Goal: Register for event/course

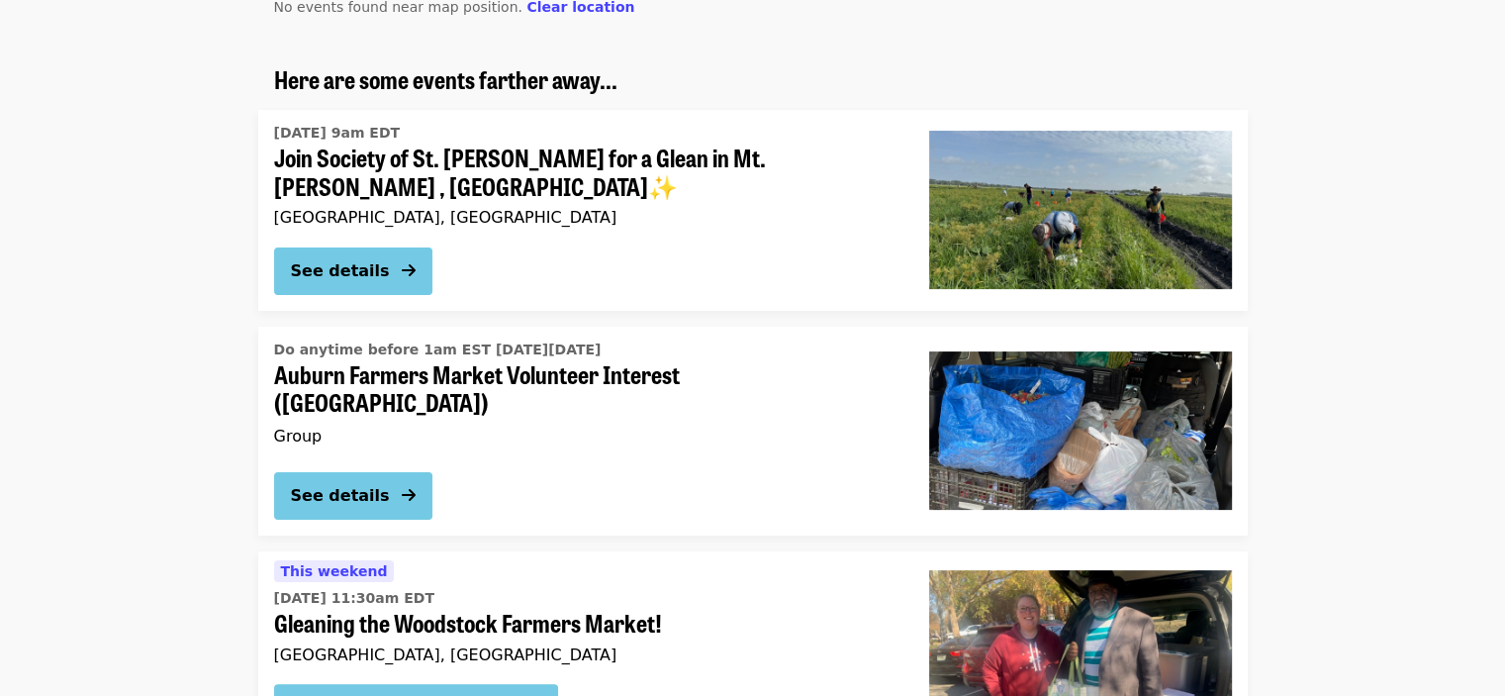
scroll to position [297, 0]
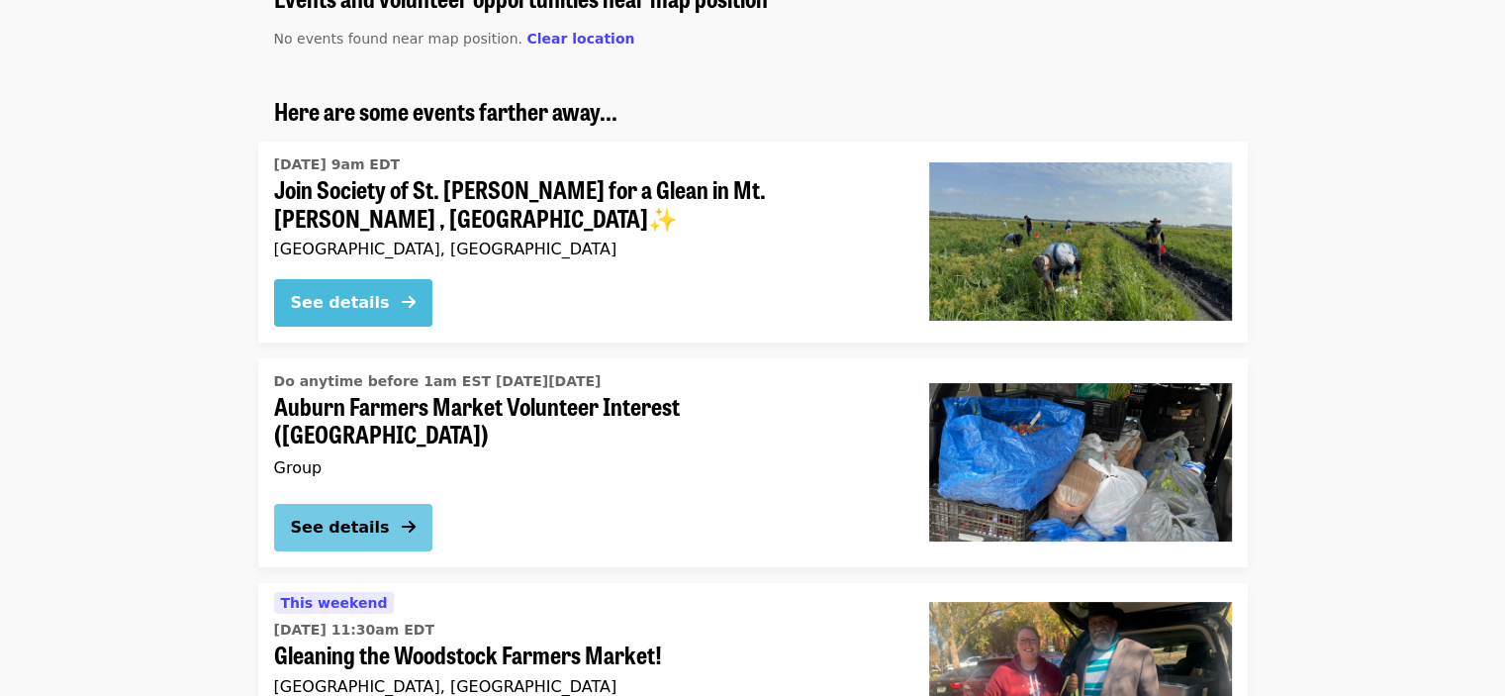
click at [383, 312] on button "See details" at bounding box center [353, 303] width 158 height 48
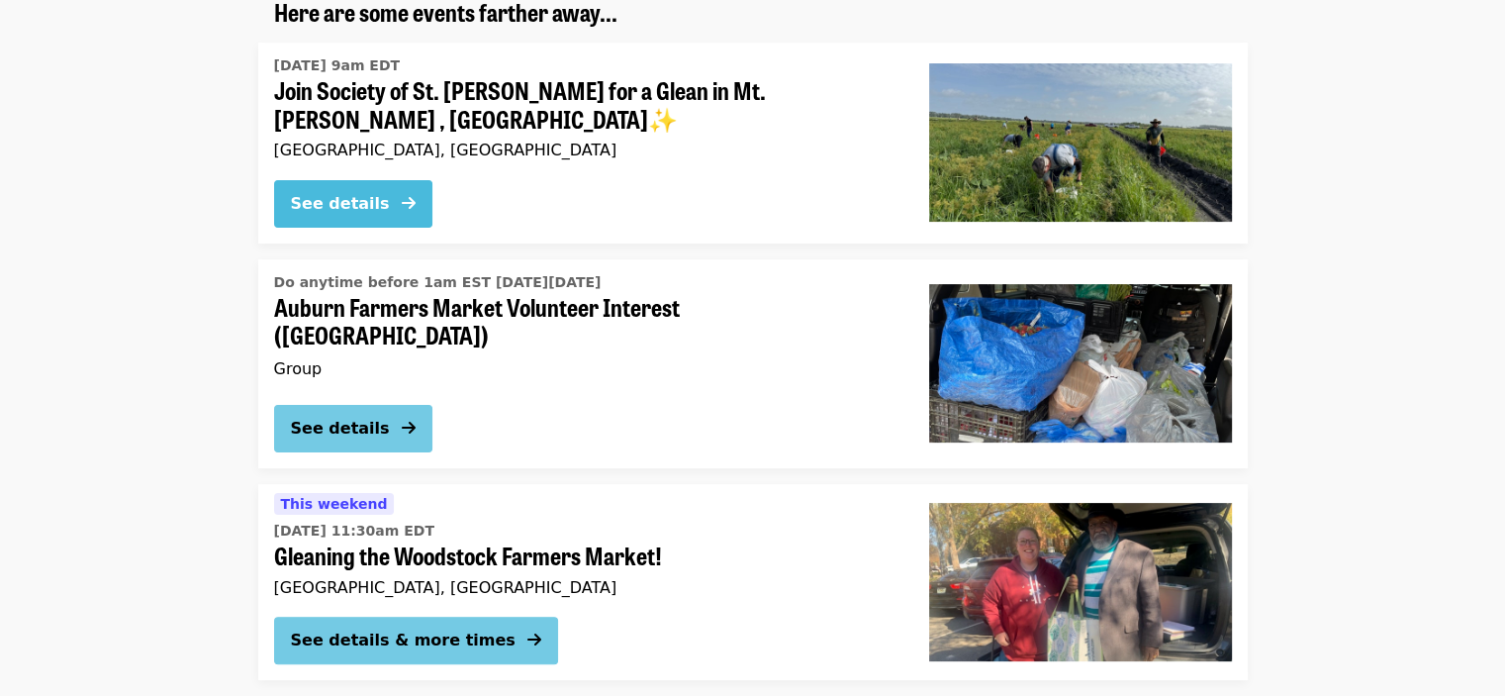
click at [368, 192] on div "See details" at bounding box center [340, 204] width 99 height 24
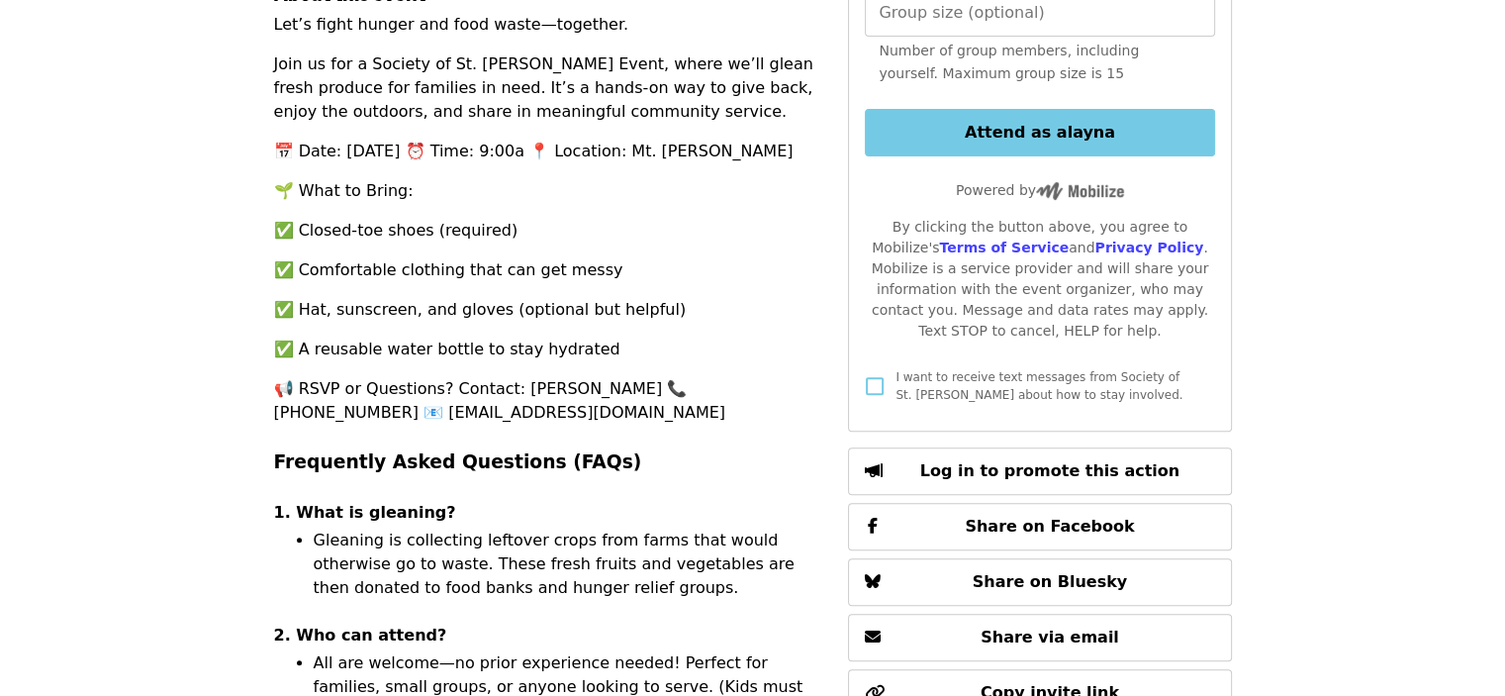
scroll to position [792, 0]
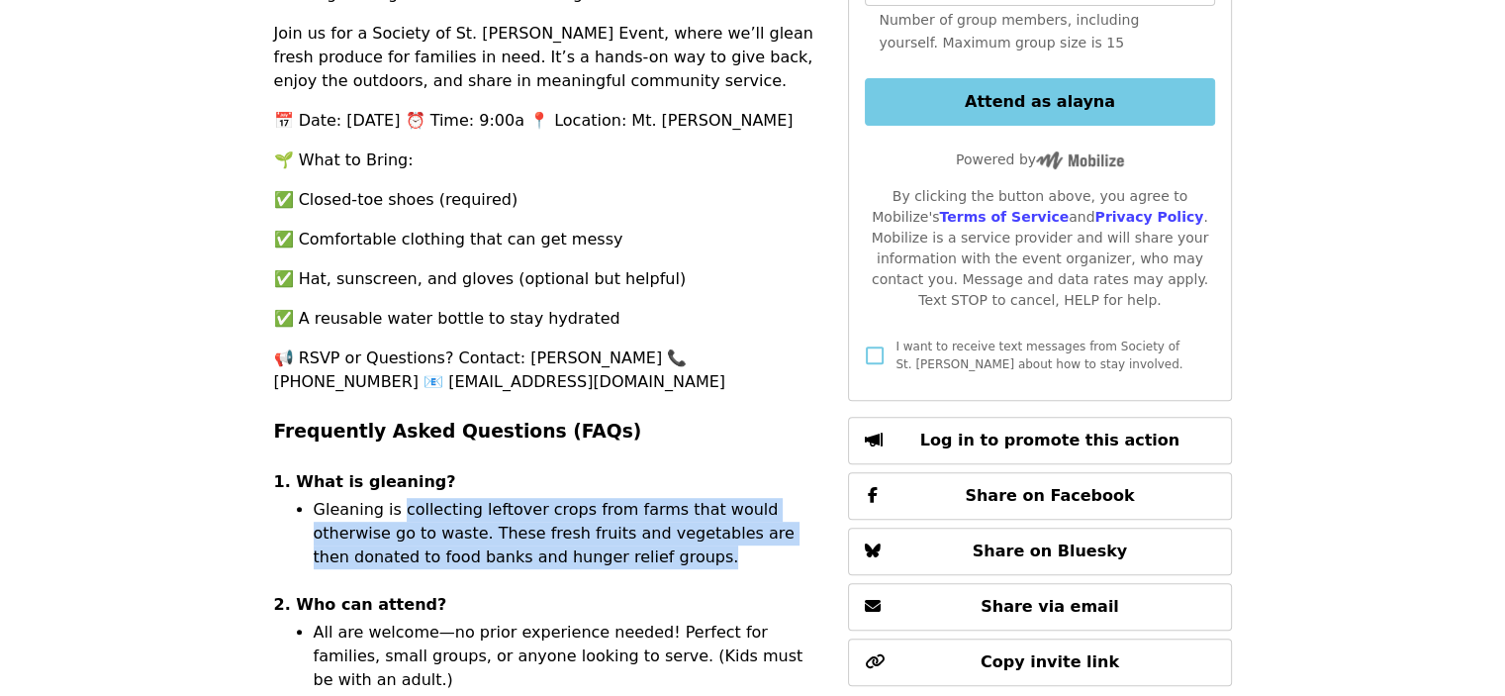
drag, startPoint x: 556, startPoint y: 509, endPoint x: 396, endPoint y: 450, distance: 170.6
click at [396, 498] on li "Gleaning is collecting leftover crops from farms that would otherwise go to was…" at bounding box center [570, 533] width 512 height 71
copy li "collecting leftover crops from farms that would otherwise go to waste. These fr…"
